Goal: Information Seeking & Learning: Find specific fact

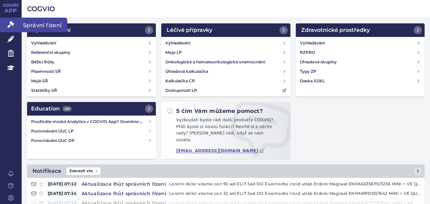
click at [9, 19] on link "Správní řízení" at bounding box center [11, 25] width 22 height 14
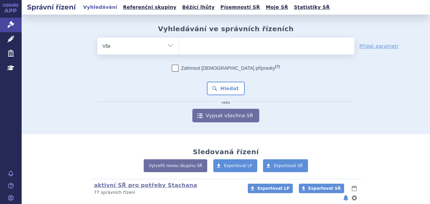
click at [187, 45] on ul at bounding box center [266, 45] width 175 height 14
click at [179, 45] on select at bounding box center [179, 45] width 0 height 17
type input "QI"
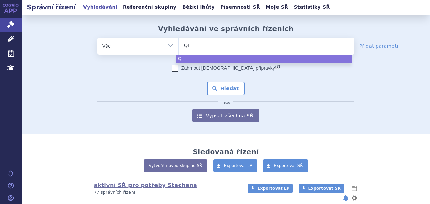
type input "QIN"
type input "QIN"O"
type input "QIN""
type input "QI"
type input "Q"
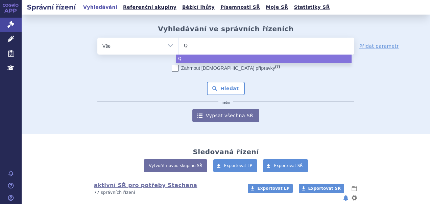
type input "[PERSON_NAME]"
type input "Qin"
type input "Qinlo"
type input "Qinloc"
type input "[MEDICAL_DATA]"
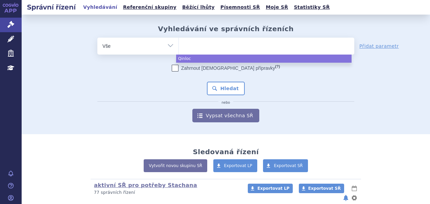
select select "[MEDICAL_DATA]"
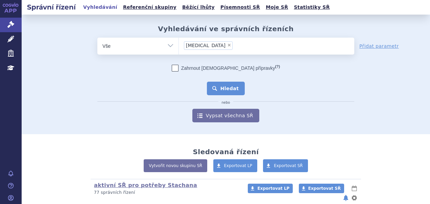
click at [219, 89] on button "Hledat" at bounding box center [226, 88] width 38 height 14
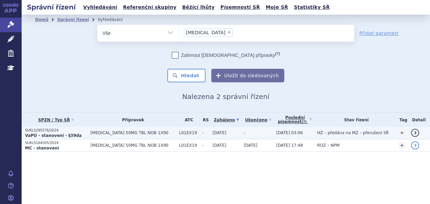
click at [97, 128] on td "QINLOCK 50MG TBL NOB 1X90" at bounding box center [131, 132] width 89 height 13
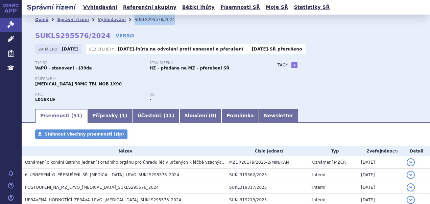
drag, startPoint x: 162, startPoint y: 21, endPoint x: 122, endPoint y: 21, distance: 39.6
click at [135, 21] on li "SUKLS295576/2024" at bounding box center [159, 20] width 49 height 10
copy li "SUKLS295576/2024"
click at [133, 118] on link "Účastníci ( 11 )" at bounding box center [155, 116] width 47 height 14
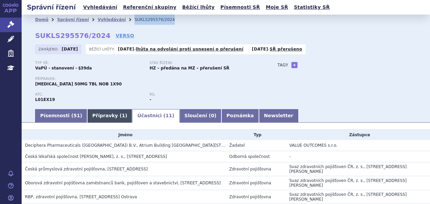
click at [96, 117] on link "Přípravky ( 1 )" at bounding box center [109, 116] width 45 height 14
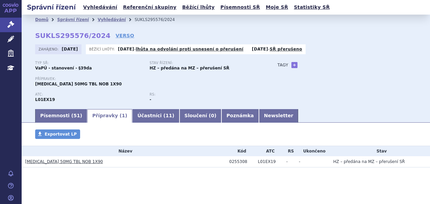
click at [238, 158] on td "0255308" at bounding box center [240, 161] width 29 height 11
copy div "0255308"
drag, startPoint x: 84, startPoint y: 162, endPoint x: 44, endPoint y: 163, distance: 40.6
click at [44, 163] on h3 "QINLOCK 50MG TBL NOB 1X90" at bounding box center [125, 161] width 201 height 7
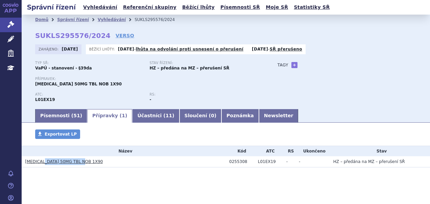
copy link "50MG TBL NOB 1X90"
drag, startPoint x: 23, startPoint y: 163, endPoint x: 41, endPoint y: 164, distance: 18.3
click at [41, 164] on td "QINLOCK 50MG TBL NOB 1X90" at bounding box center [124, 161] width 204 height 11
copy link "QINLOCK"
